Goal: Check status: Check status

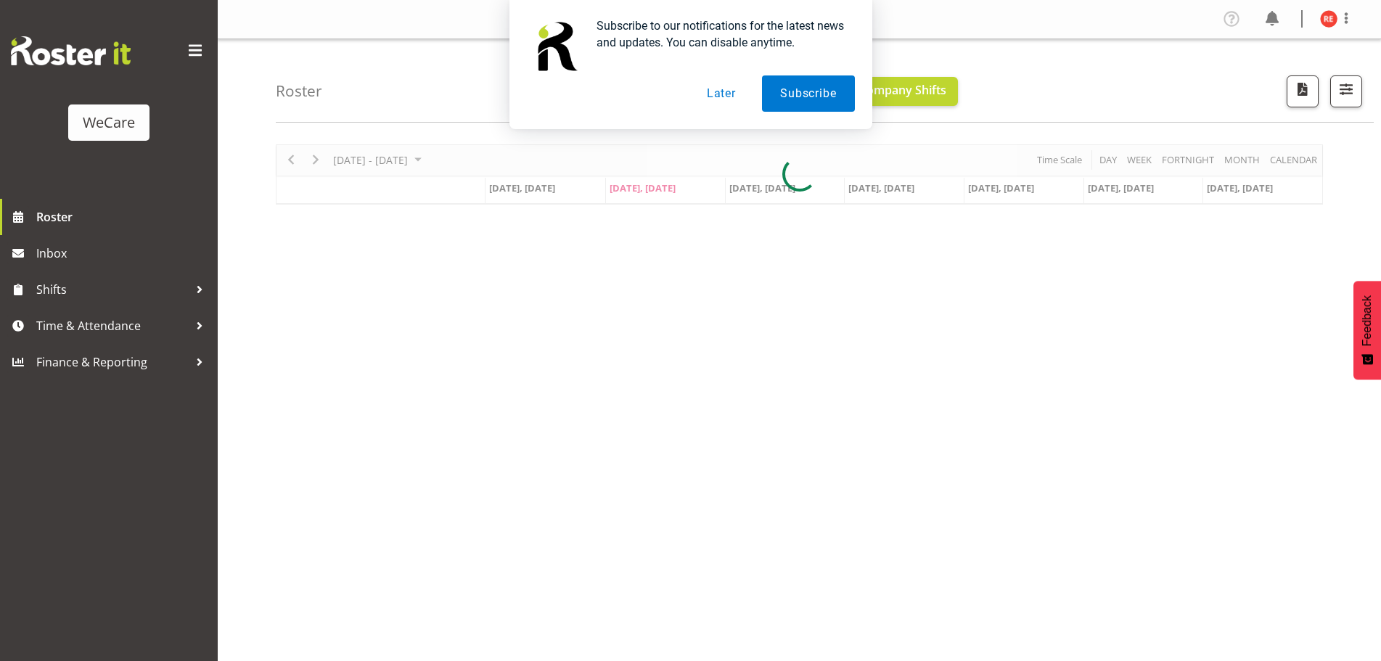
click at [718, 91] on button "Later" at bounding box center [721, 93] width 65 height 36
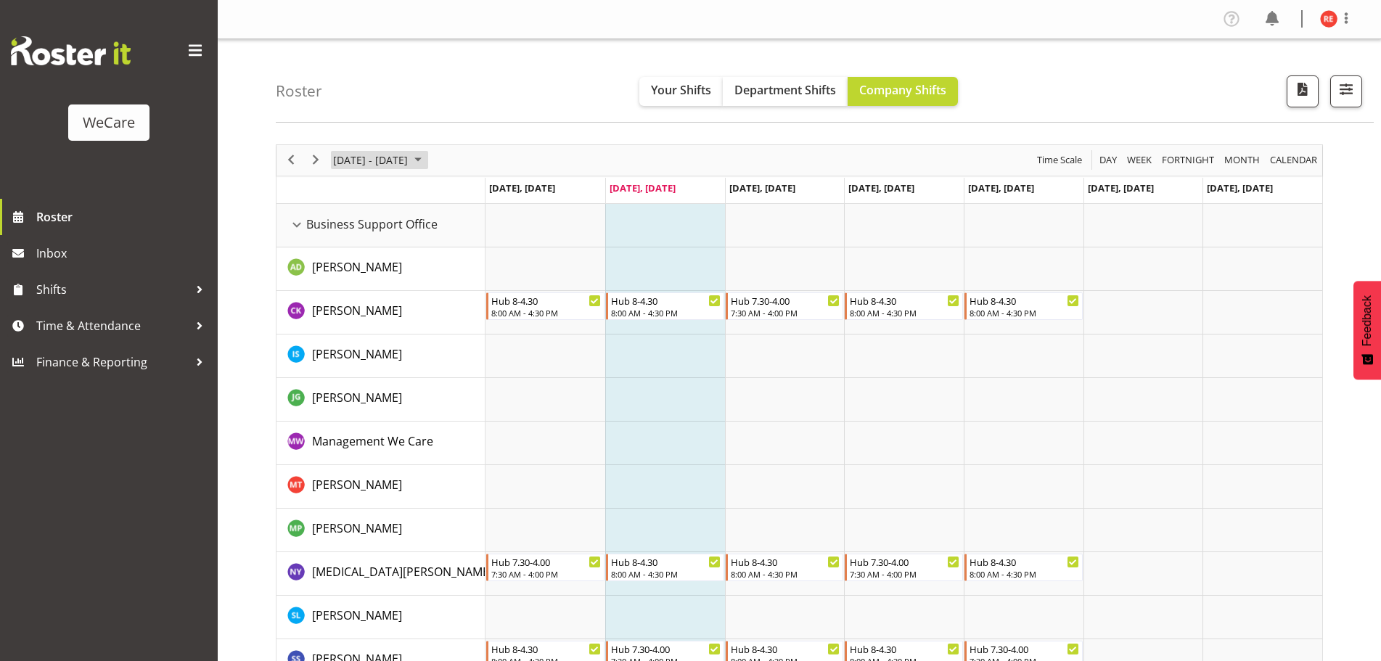
click at [409, 160] on span "[DATE] - [DATE]" at bounding box center [371, 160] width 78 height 18
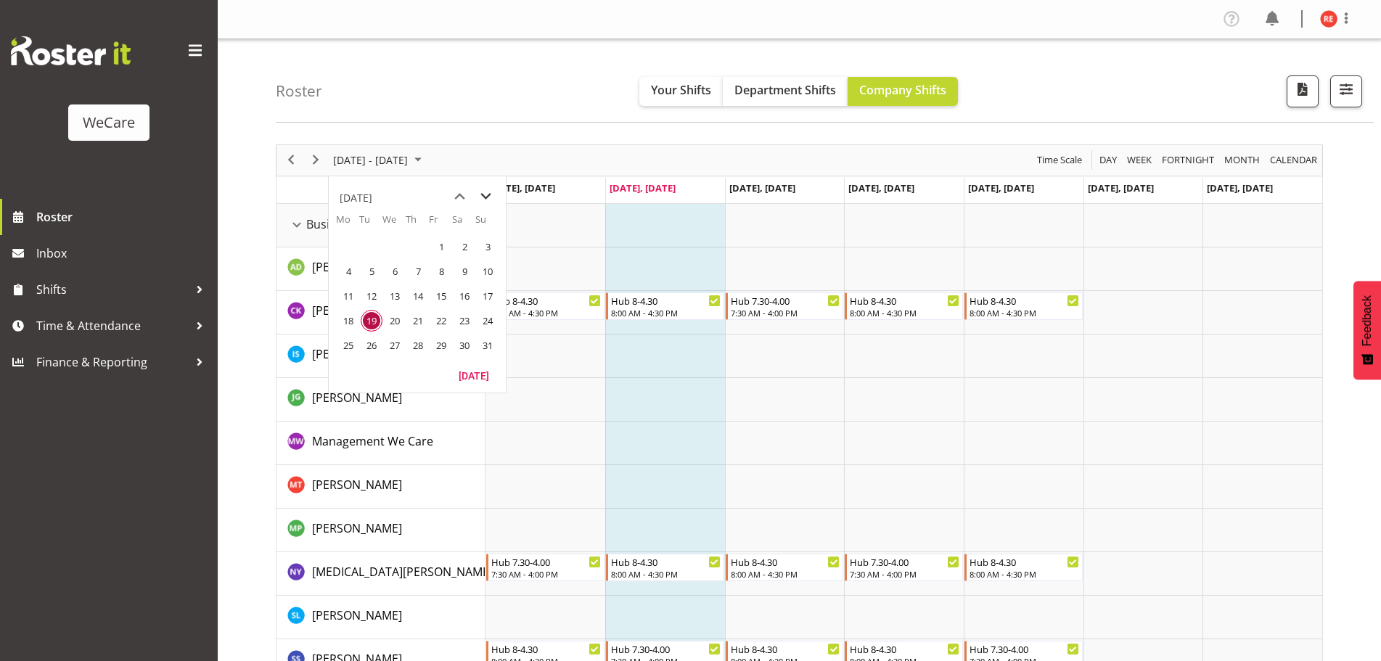
click at [482, 200] on span "next month" at bounding box center [485, 197] width 25 height 26
click at [355, 300] on span "15" at bounding box center [348, 296] width 22 height 22
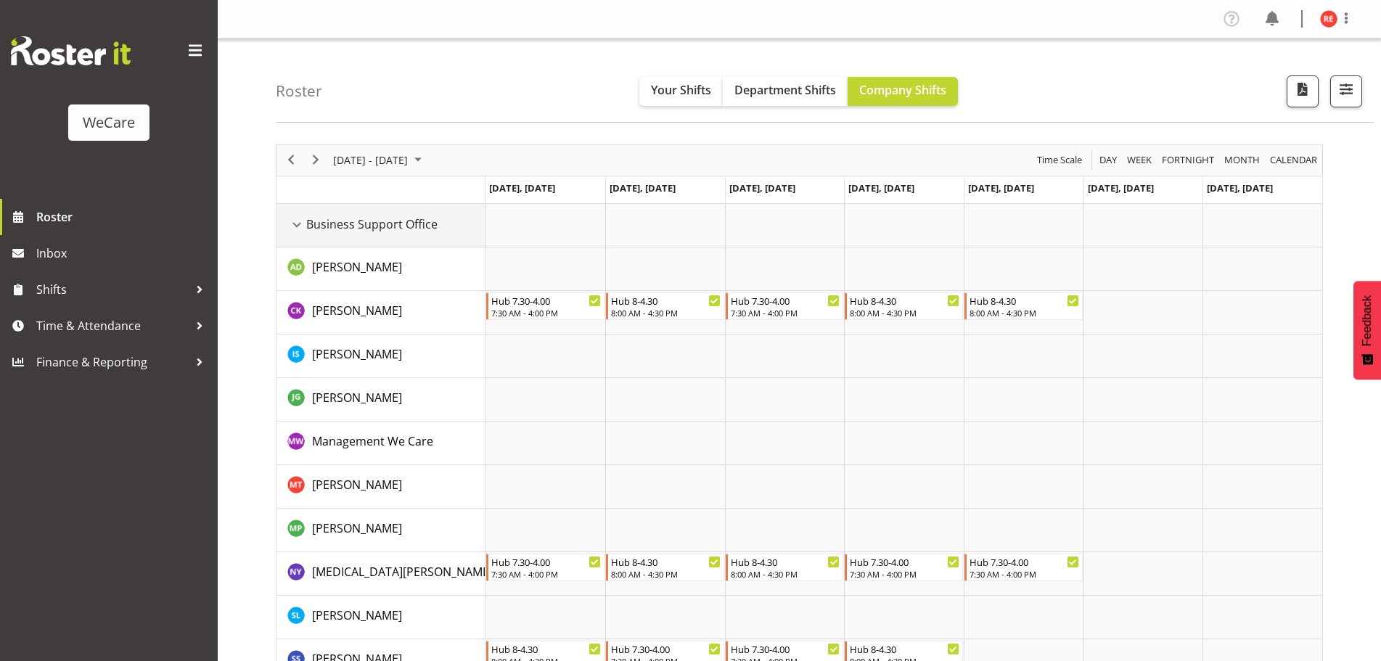
click at [297, 216] on div "Business Support Office resource" at bounding box center [296, 225] width 19 height 19
click at [300, 229] on div "Business Support Office resource" at bounding box center [296, 225] width 19 height 19
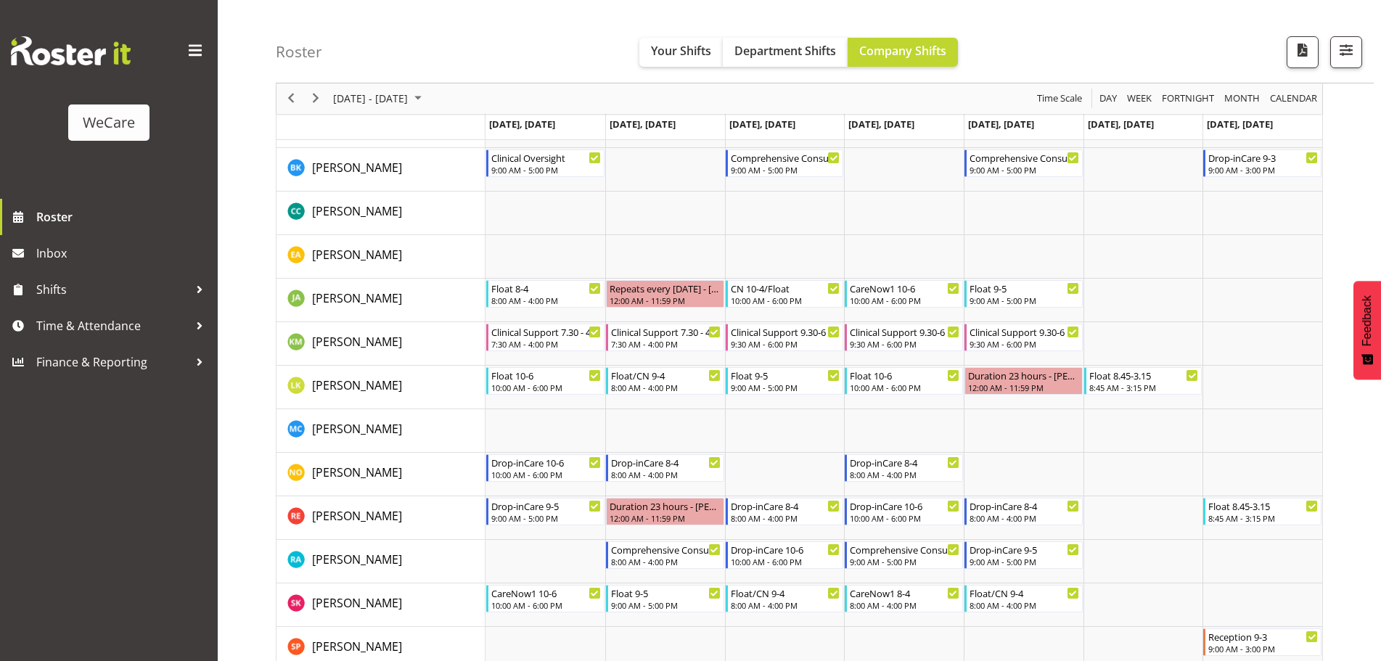
scroll to position [363, 0]
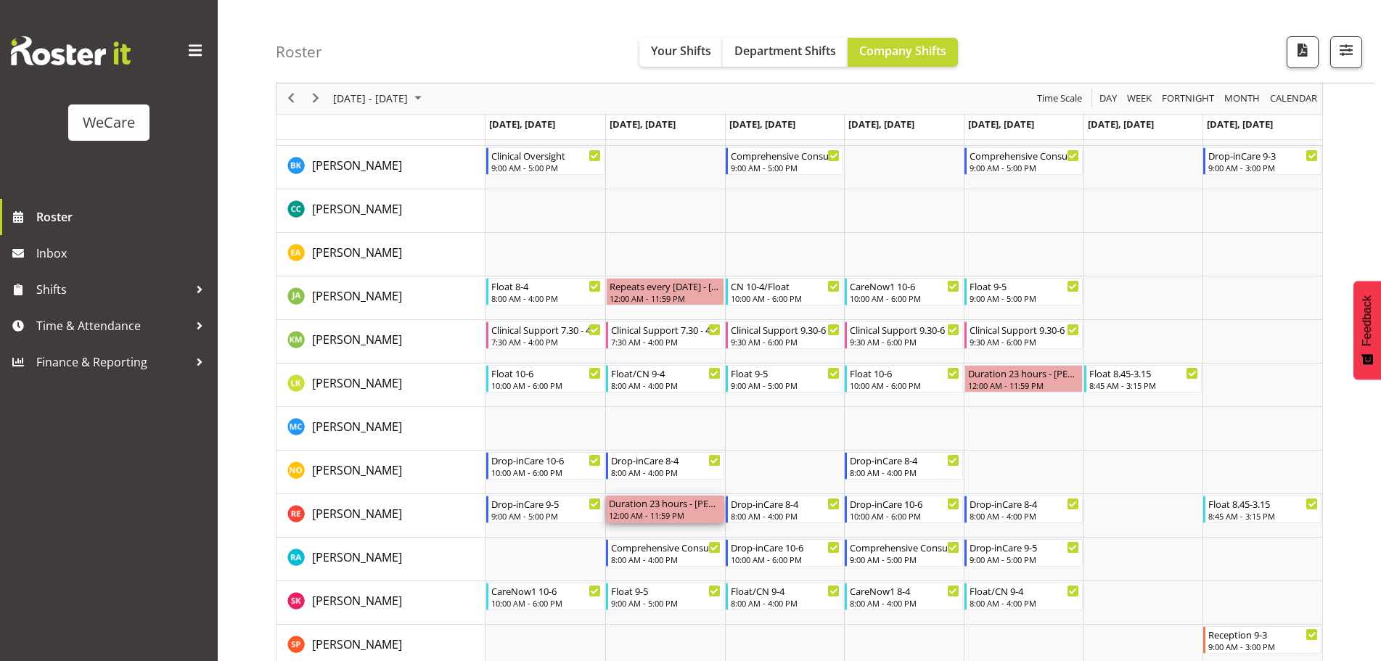
click at [693, 502] on div "Duration 23 hours - [PERSON_NAME]" at bounding box center [665, 503] width 112 height 15
click at [546, 506] on div "Drop-inCare 9-5" at bounding box center [546, 503] width 110 height 15
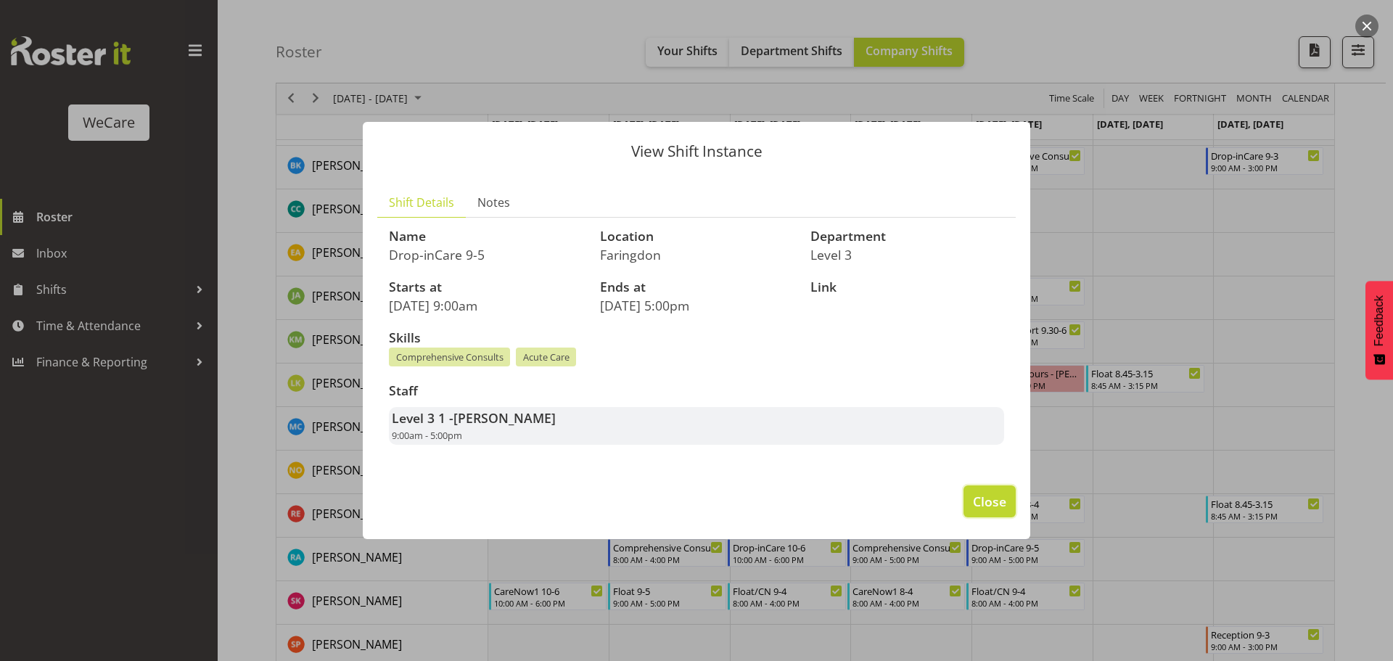
click at [990, 509] on span "Close" at bounding box center [989, 501] width 33 height 19
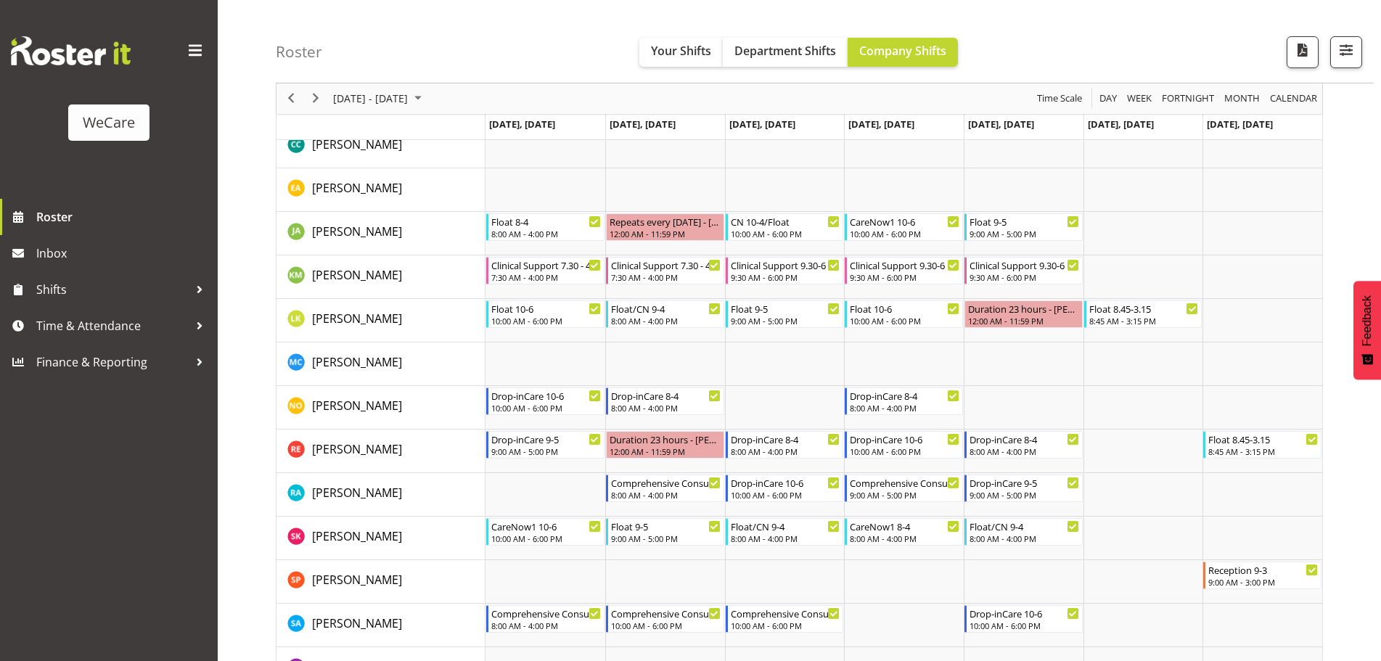
scroll to position [435, 0]
